Goal: Task Accomplishment & Management: Use online tool/utility

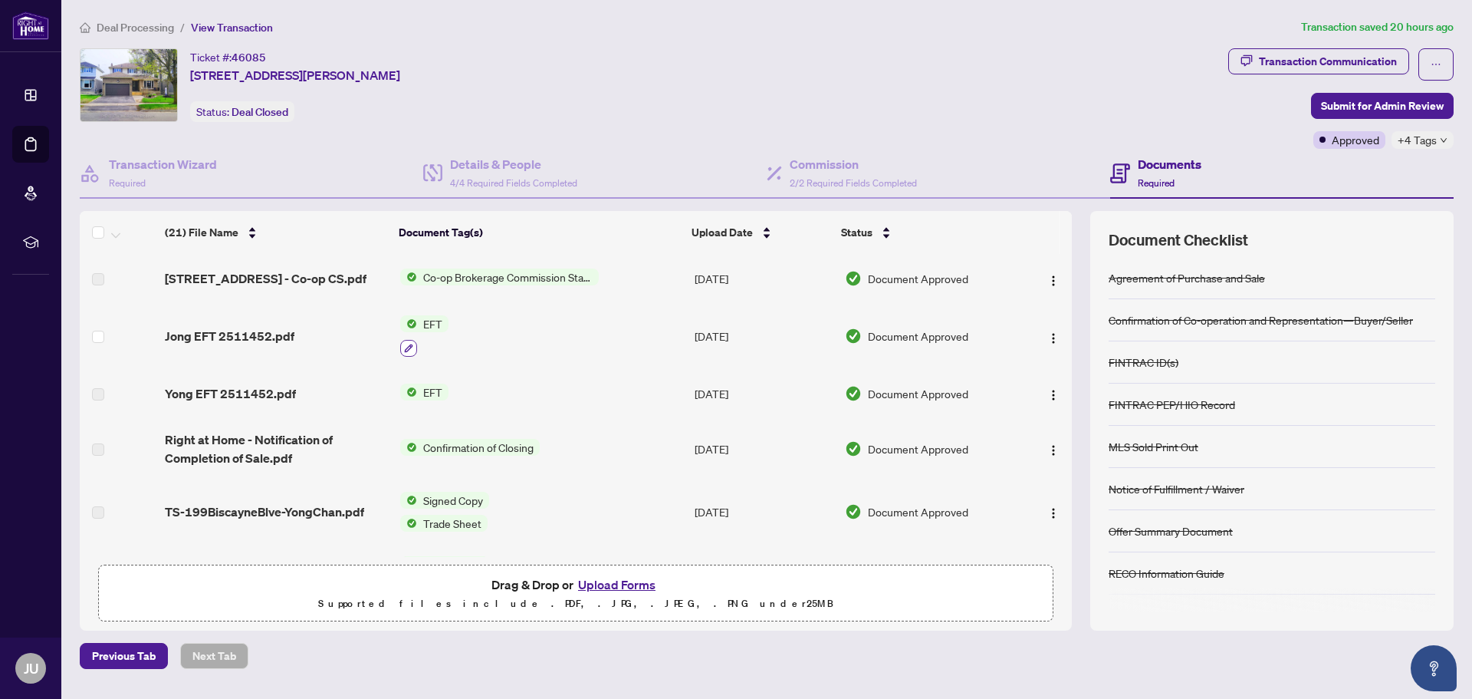
click at [410, 350] on icon "button" at bounding box center [408, 348] width 9 height 9
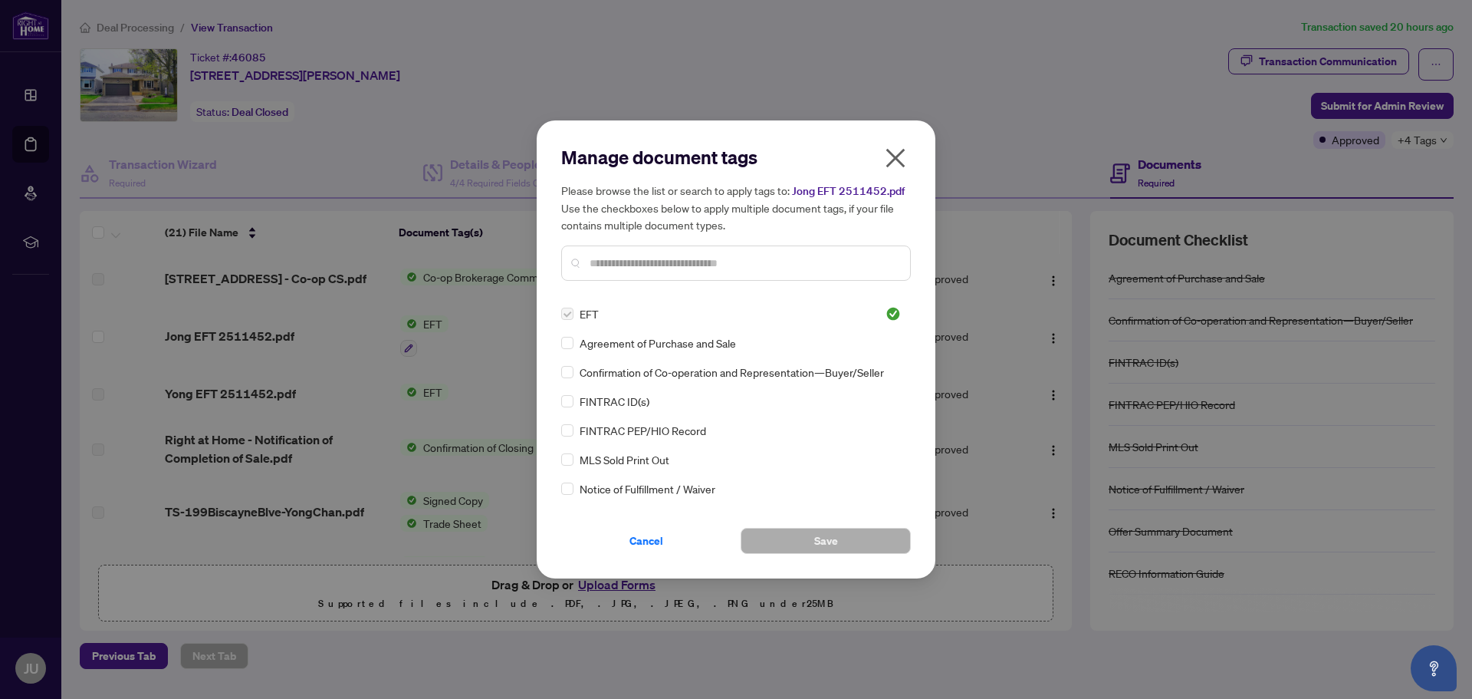
drag, startPoint x: 567, startPoint y: 317, endPoint x: 577, endPoint y: 319, distance: 10.1
click at [574, 318] on div "EFT" at bounding box center [714, 313] width 306 height 17
click at [891, 155] on icon "close" at bounding box center [895, 158] width 25 height 25
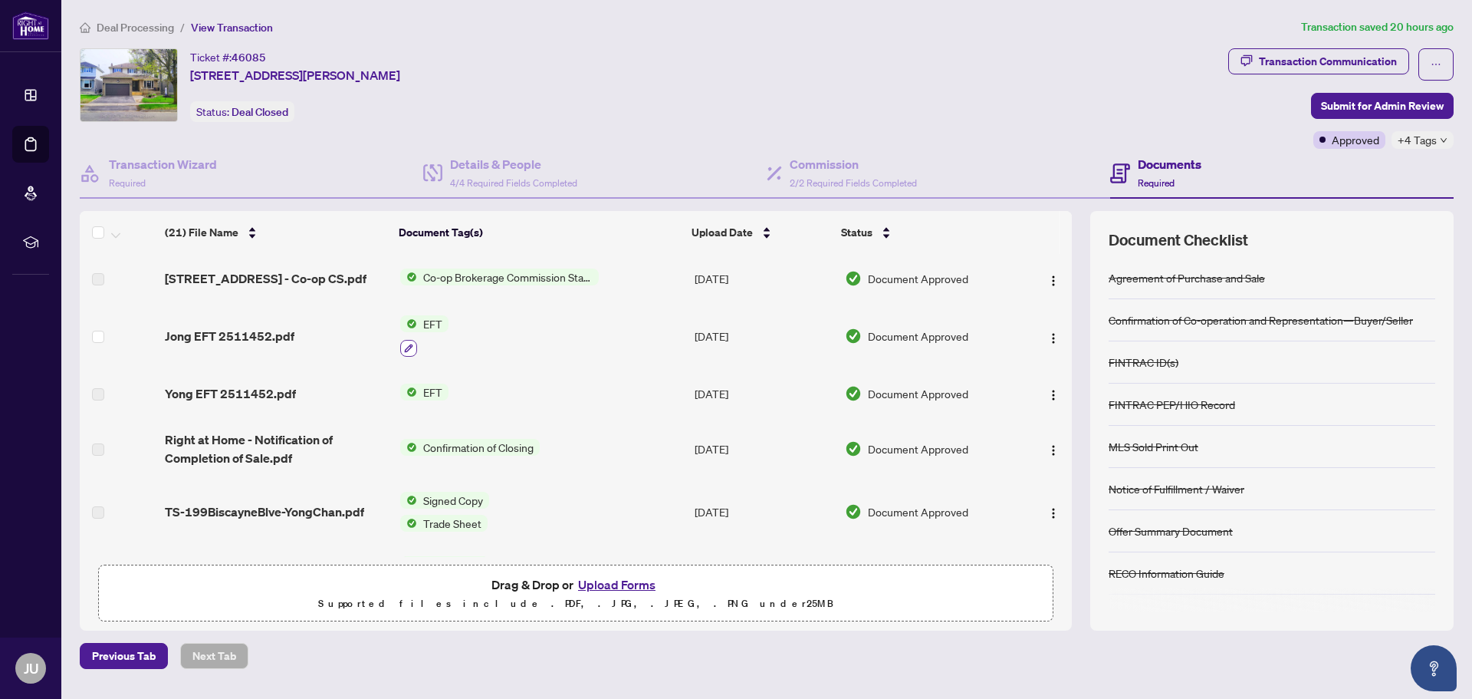
click at [404, 344] on icon "button" at bounding box center [408, 348] width 9 height 9
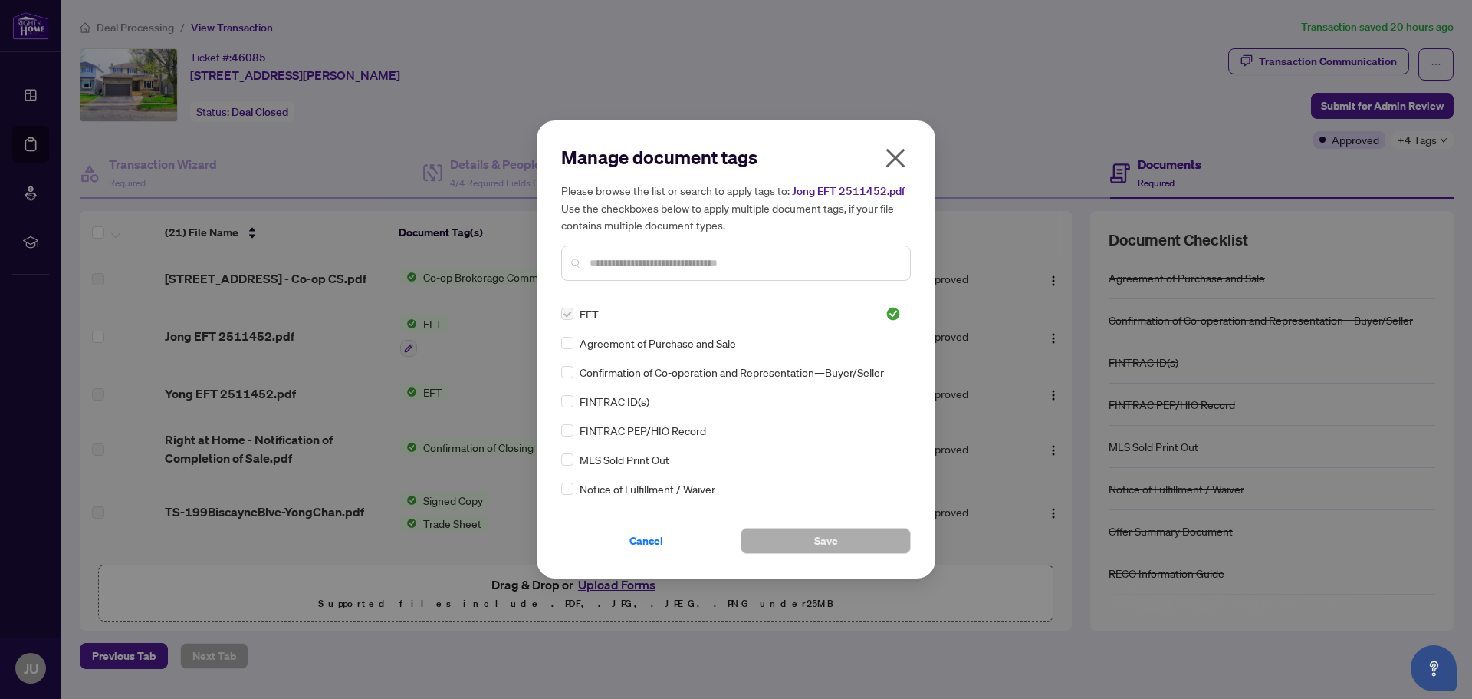
click at [568, 314] on label at bounding box center [567, 313] width 12 height 17
click at [897, 150] on icon "close" at bounding box center [895, 158] width 25 height 25
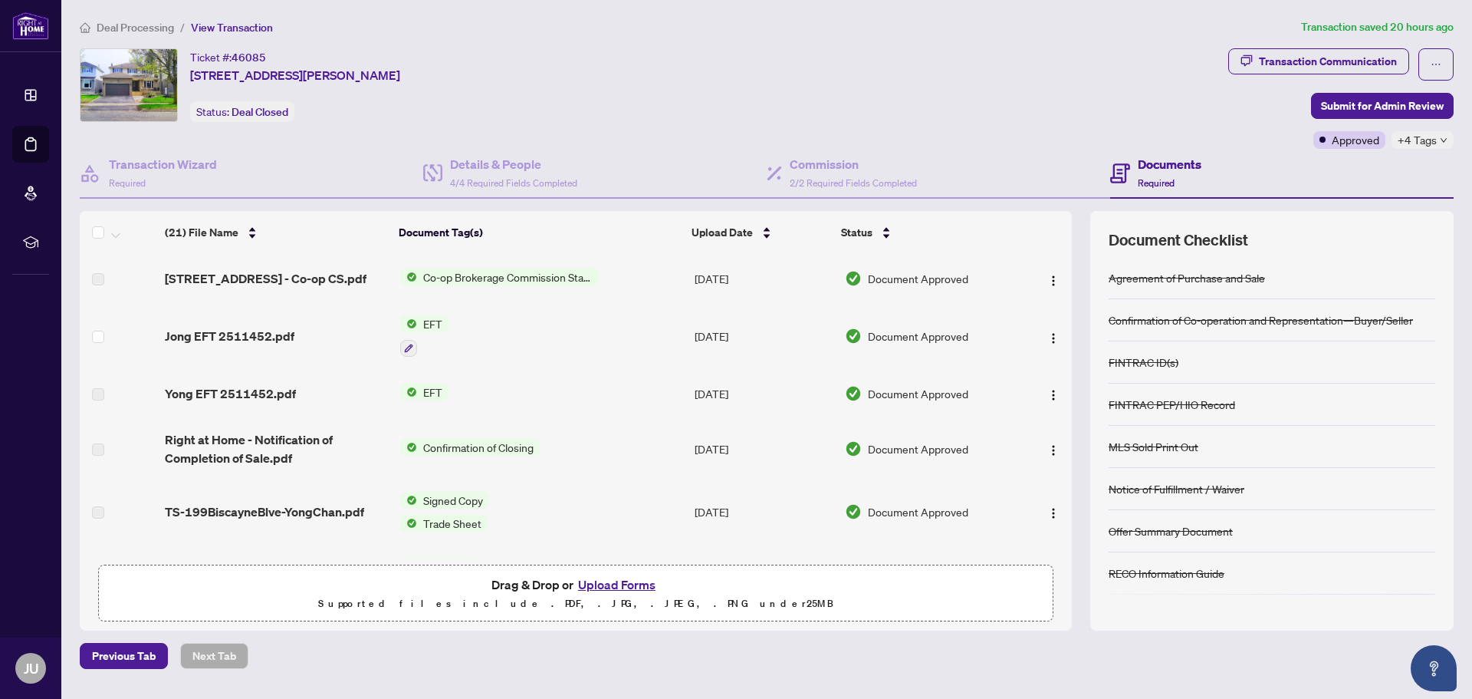
click at [406, 341] on button "button" at bounding box center [408, 348] width 17 height 17
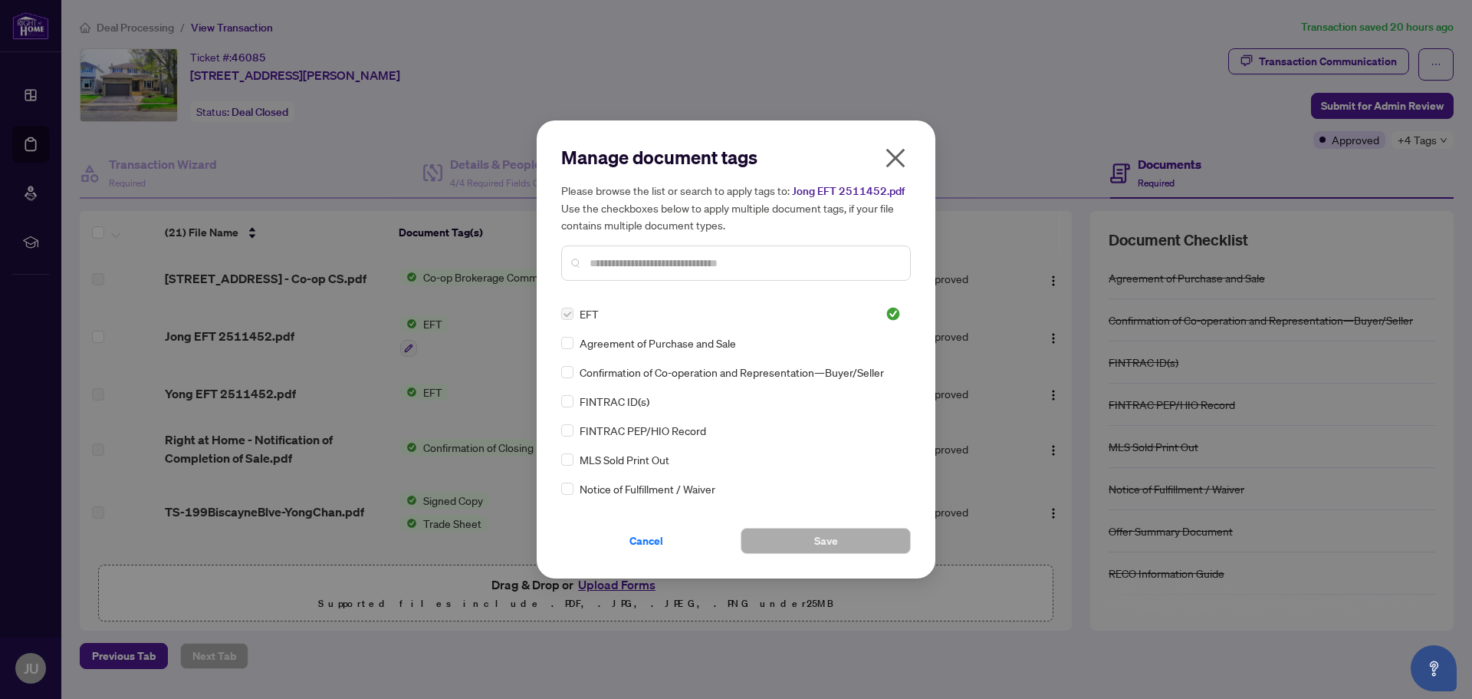
click at [571, 312] on label at bounding box center [567, 313] width 12 height 17
click at [896, 140] on div "Manage document tags Please browse the list or search to apply tags to: Jong EF…" at bounding box center [736, 349] width 399 height 458
click at [924, 141] on div "Manage document tags Please browse the list or search to apply tags to: Jong EF…" at bounding box center [736, 349] width 399 height 458
click at [642, 541] on span "Cancel" at bounding box center [647, 540] width 34 height 25
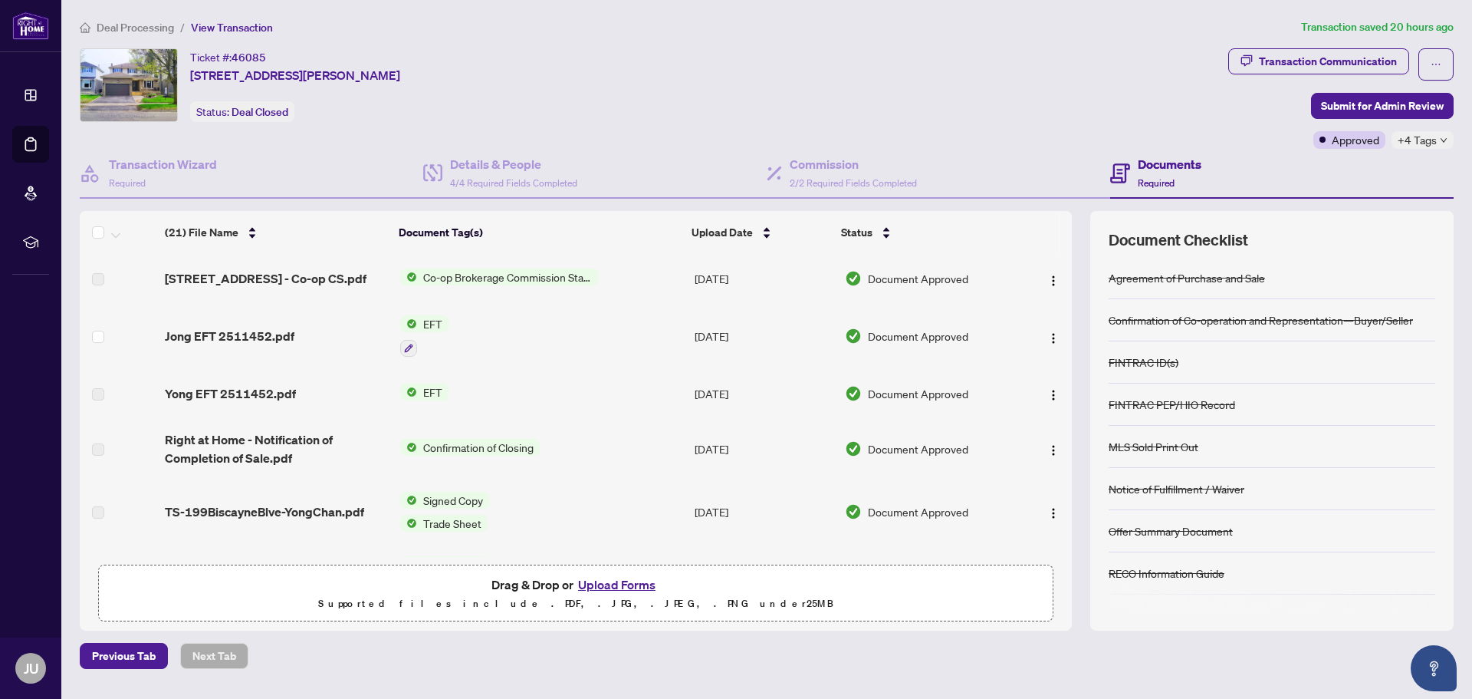
click at [432, 321] on span "EFT" at bounding box center [432, 323] width 31 height 17
click at [390, 397] on span "EFT" at bounding box center [423, 399] width 169 height 17
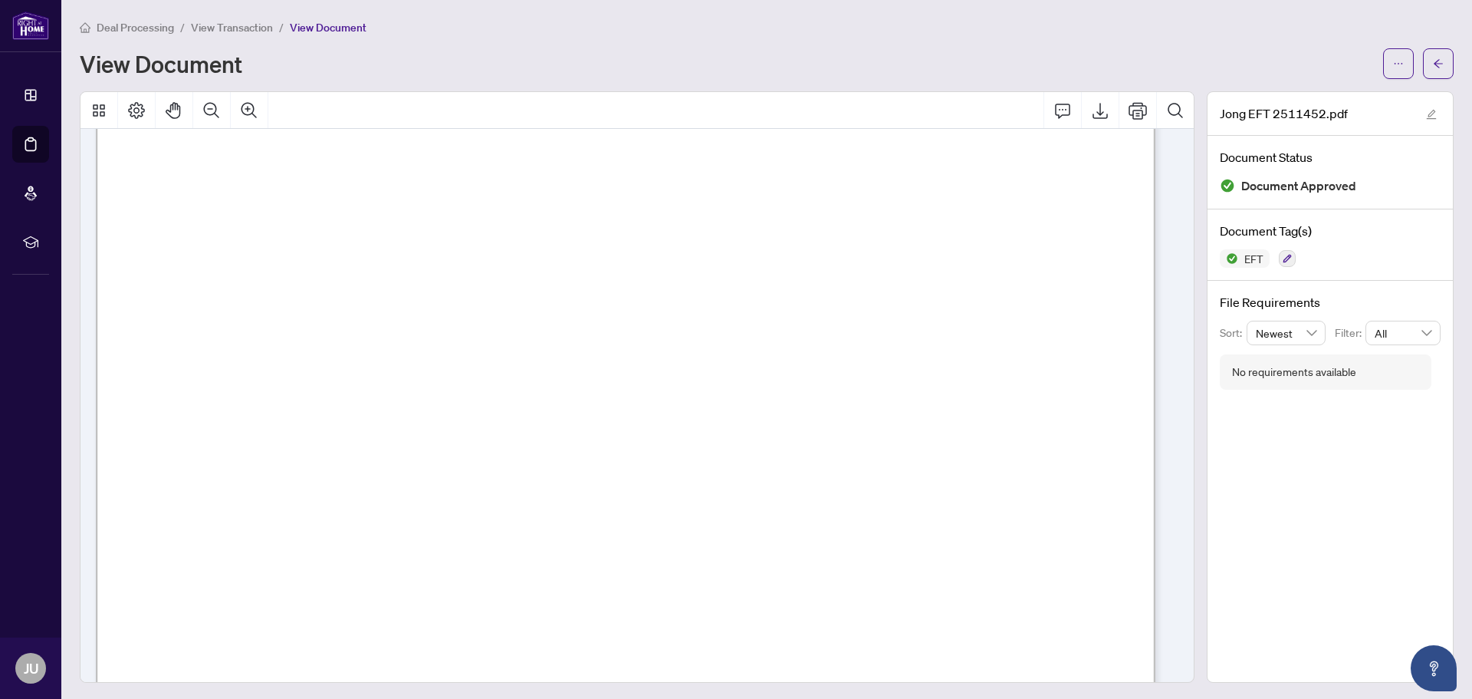
scroll to position [235, 0]
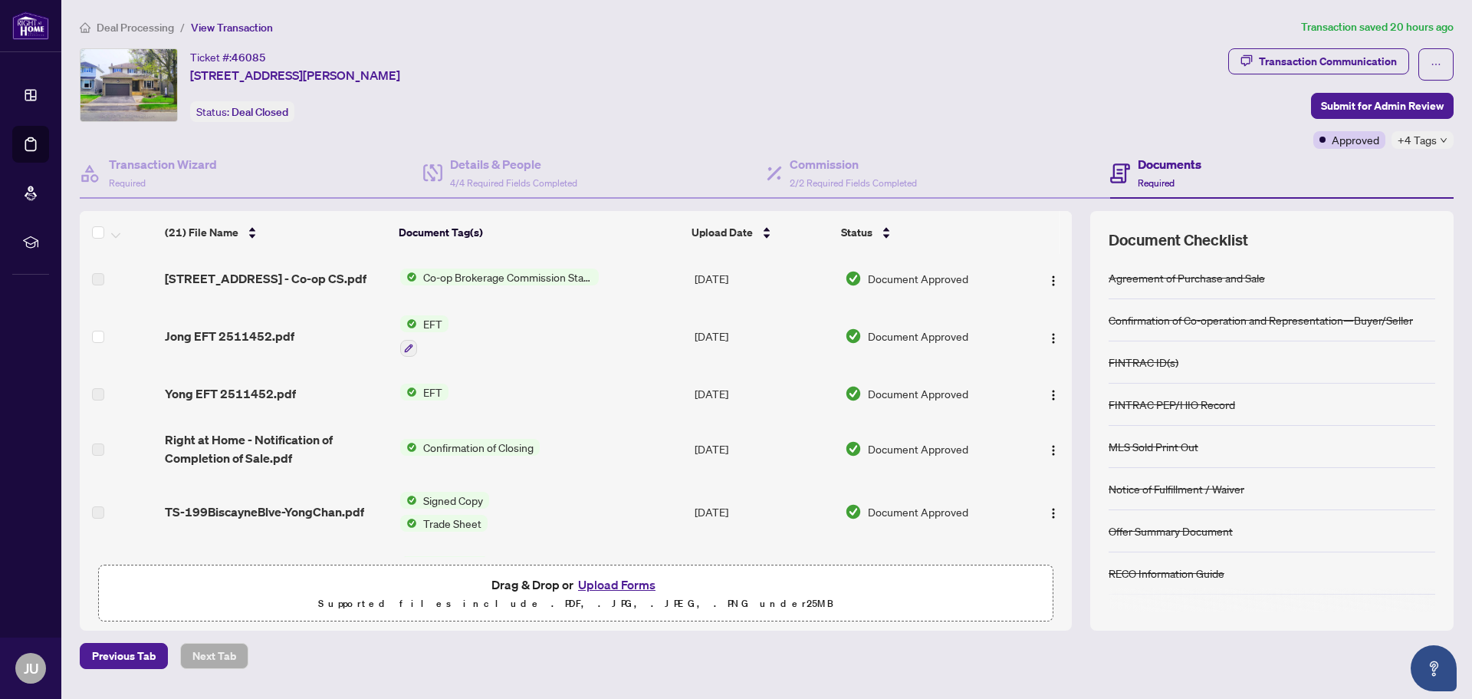
click at [411, 321] on img at bounding box center [408, 323] width 17 height 17
click at [377, 398] on span "EFT" at bounding box center [371, 399] width 31 height 17
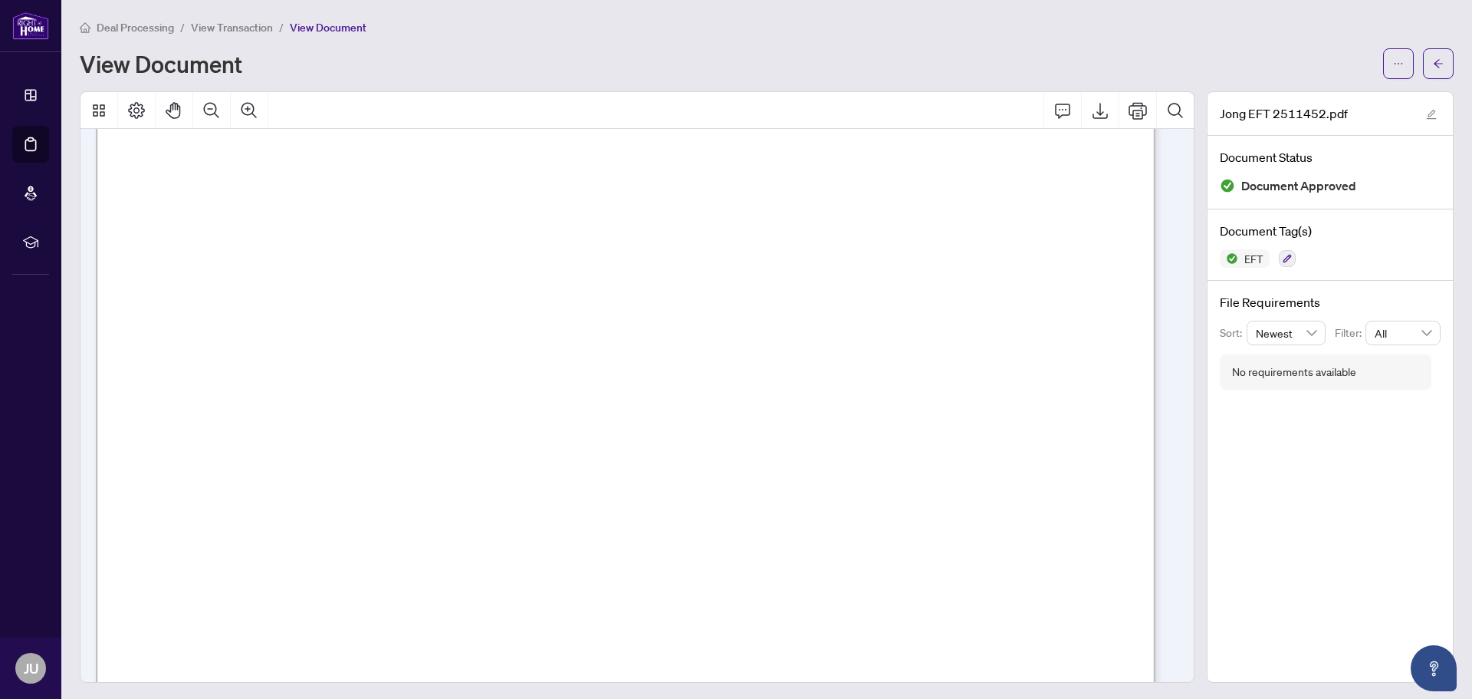
scroll to position [460, 0]
